Goal: Task Accomplishment & Management: Use online tool/utility

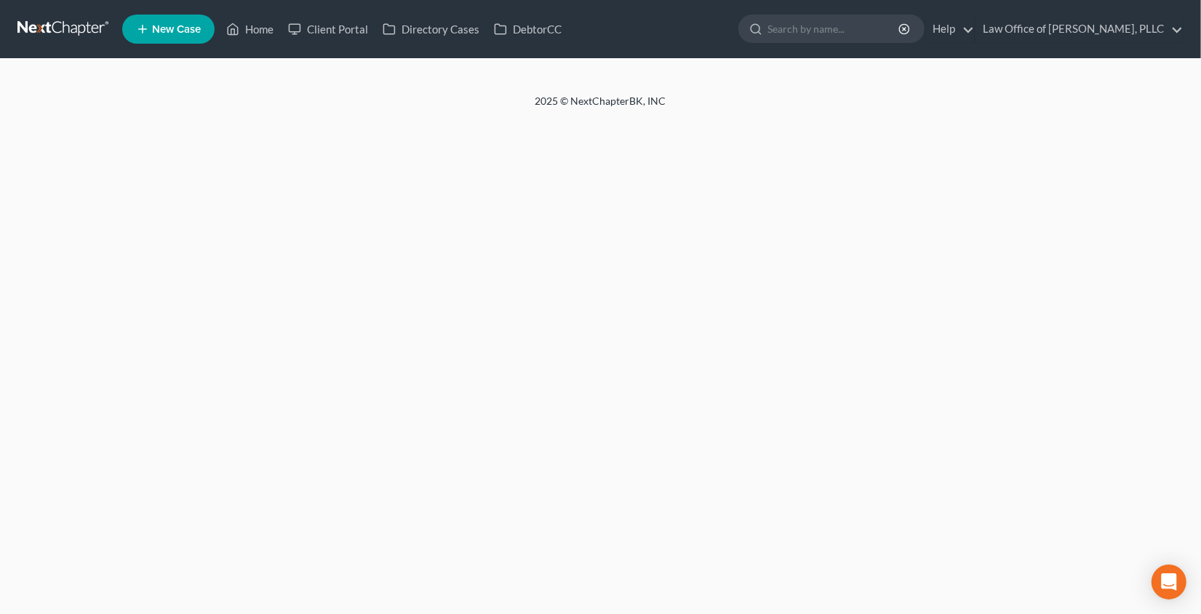
select select "6"
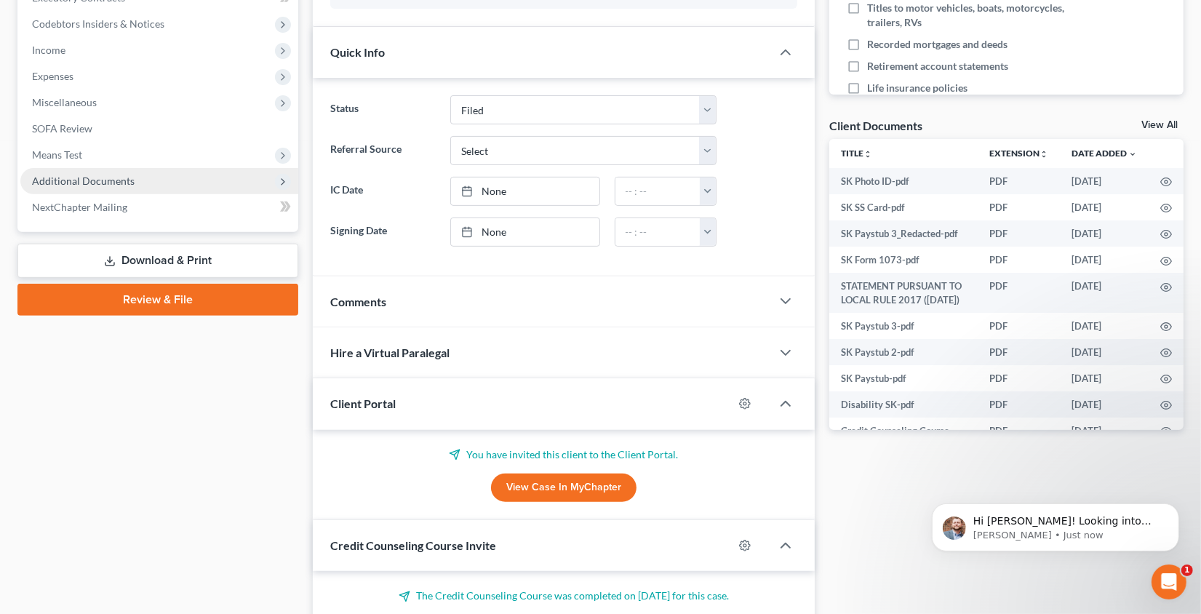
scroll to position [428, 0]
click at [119, 177] on span "Additional Documents" at bounding box center [83, 181] width 103 height 12
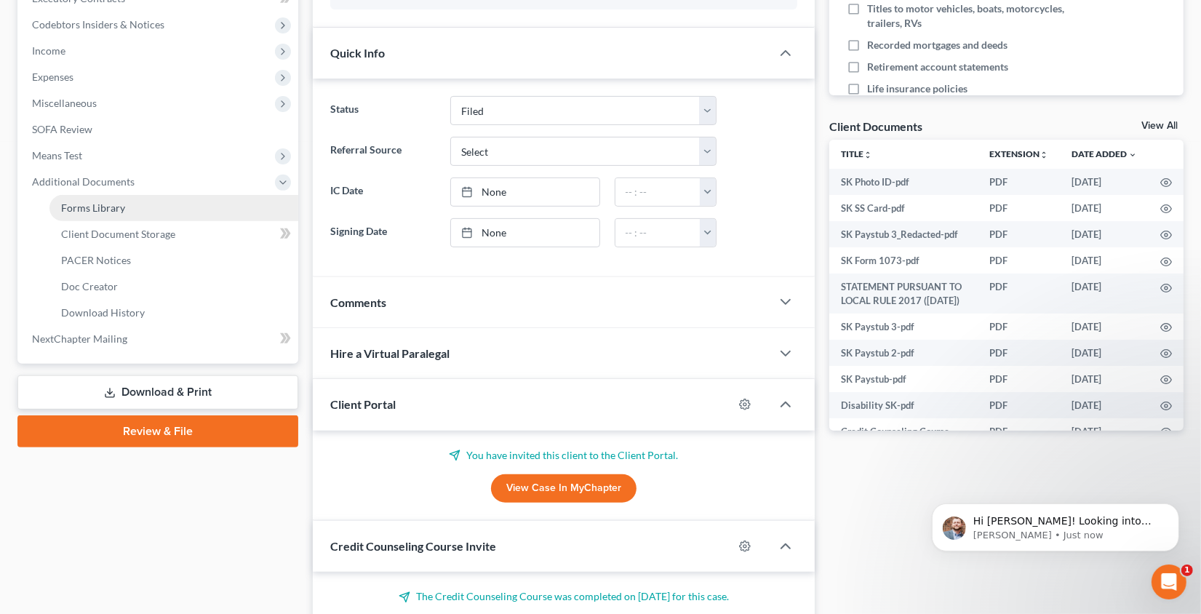
click at [127, 208] on link "Forms Library" at bounding box center [173, 208] width 249 height 26
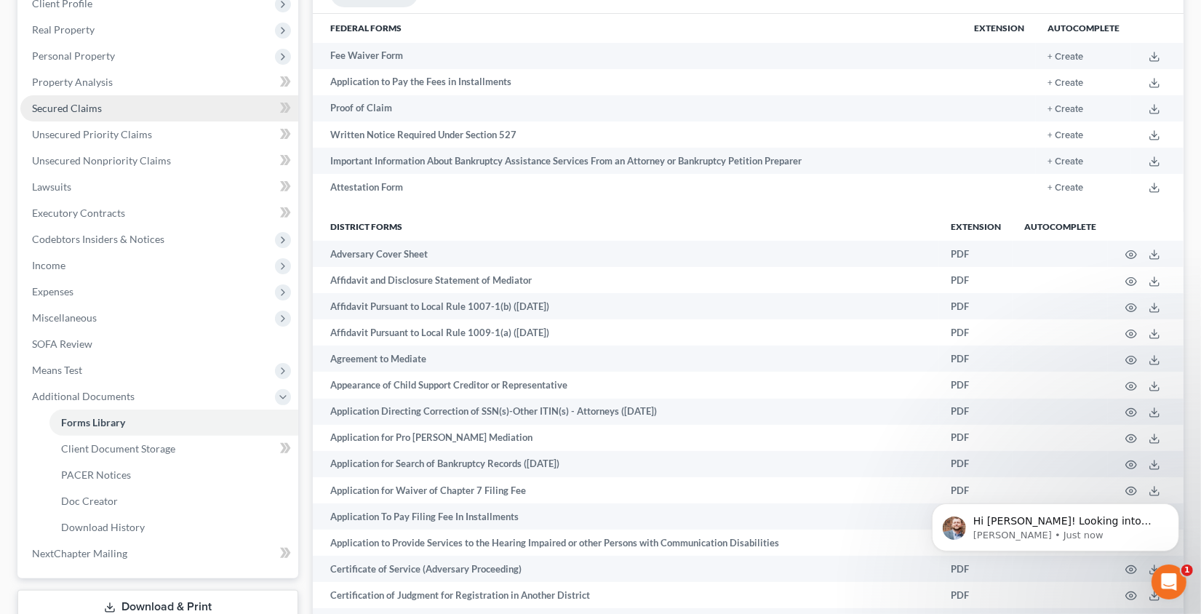
scroll to position [215, 0]
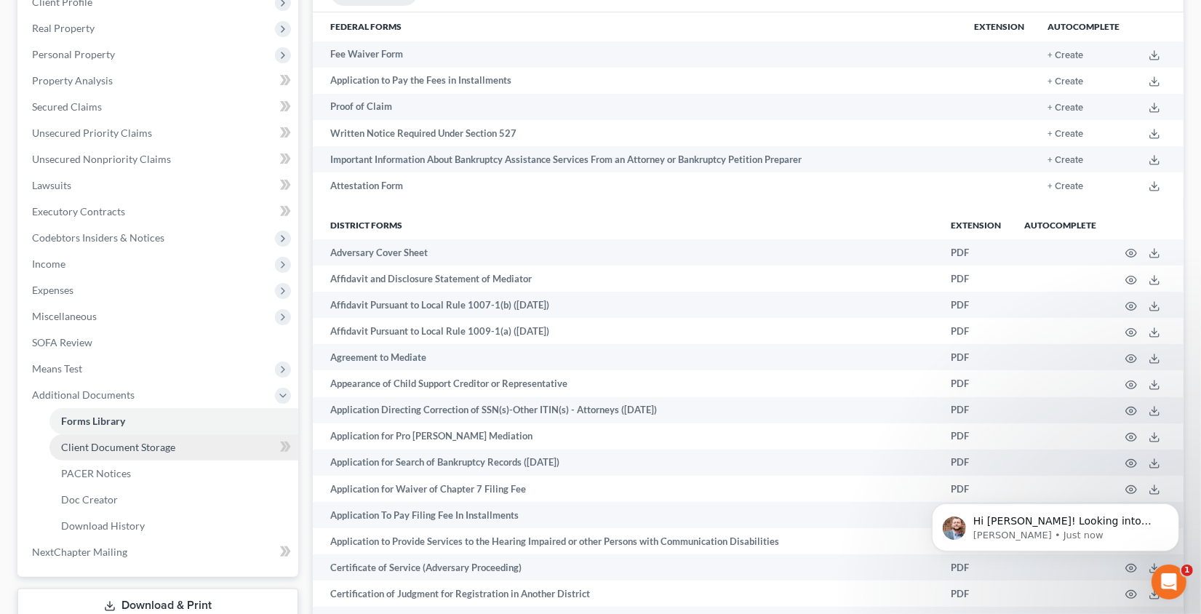
click at [145, 446] on span "Client Document Storage" at bounding box center [118, 447] width 114 height 12
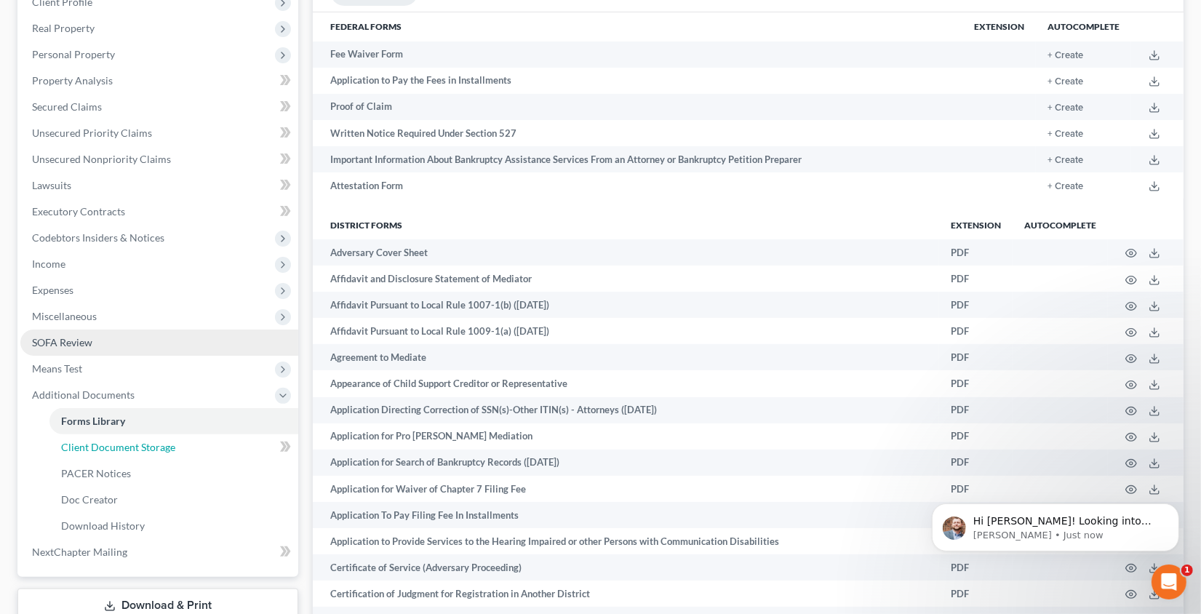
select select "0"
select select "2"
select select "1"
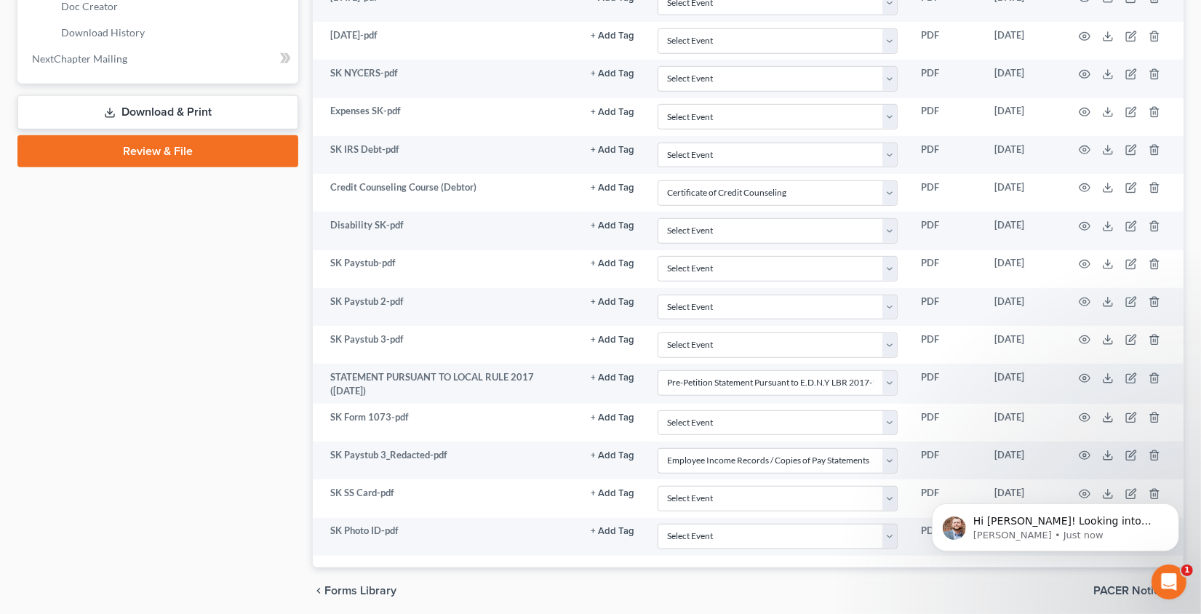
scroll to position [711, 0]
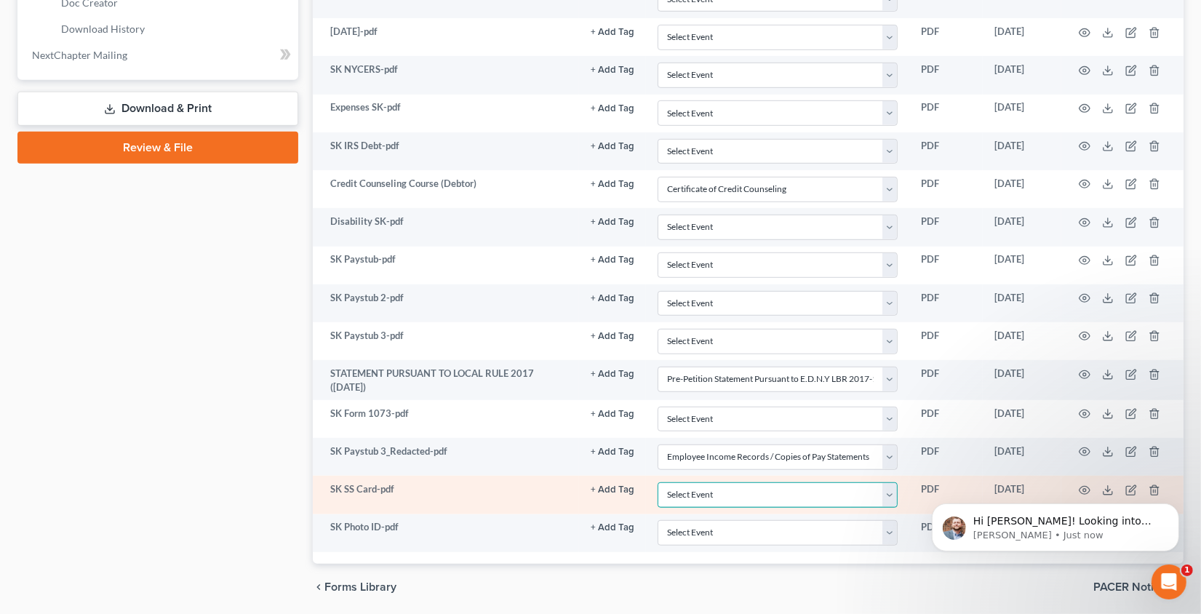
click at [804, 489] on select "Select Event Certificate of Credit Counseling Employee Income Records / Copies …" at bounding box center [777, 494] width 240 height 25
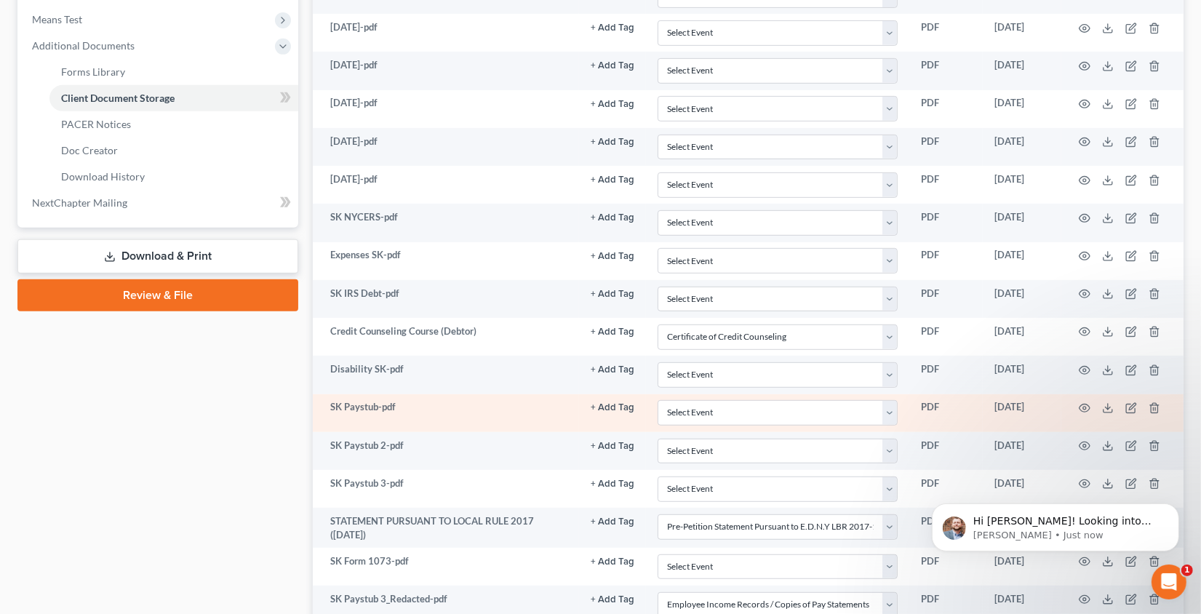
scroll to position [553, 0]
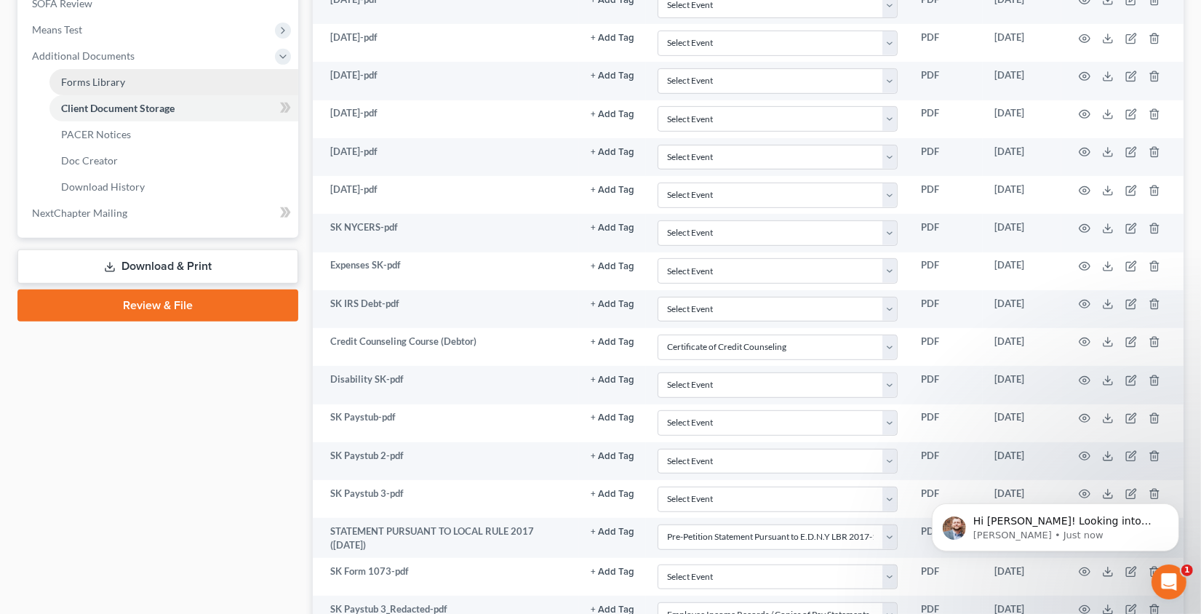
click at [127, 78] on link "Forms Library" at bounding box center [173, 82] width 249 height 26
